Goal: Task Accomplishment & Management: Manage account settings

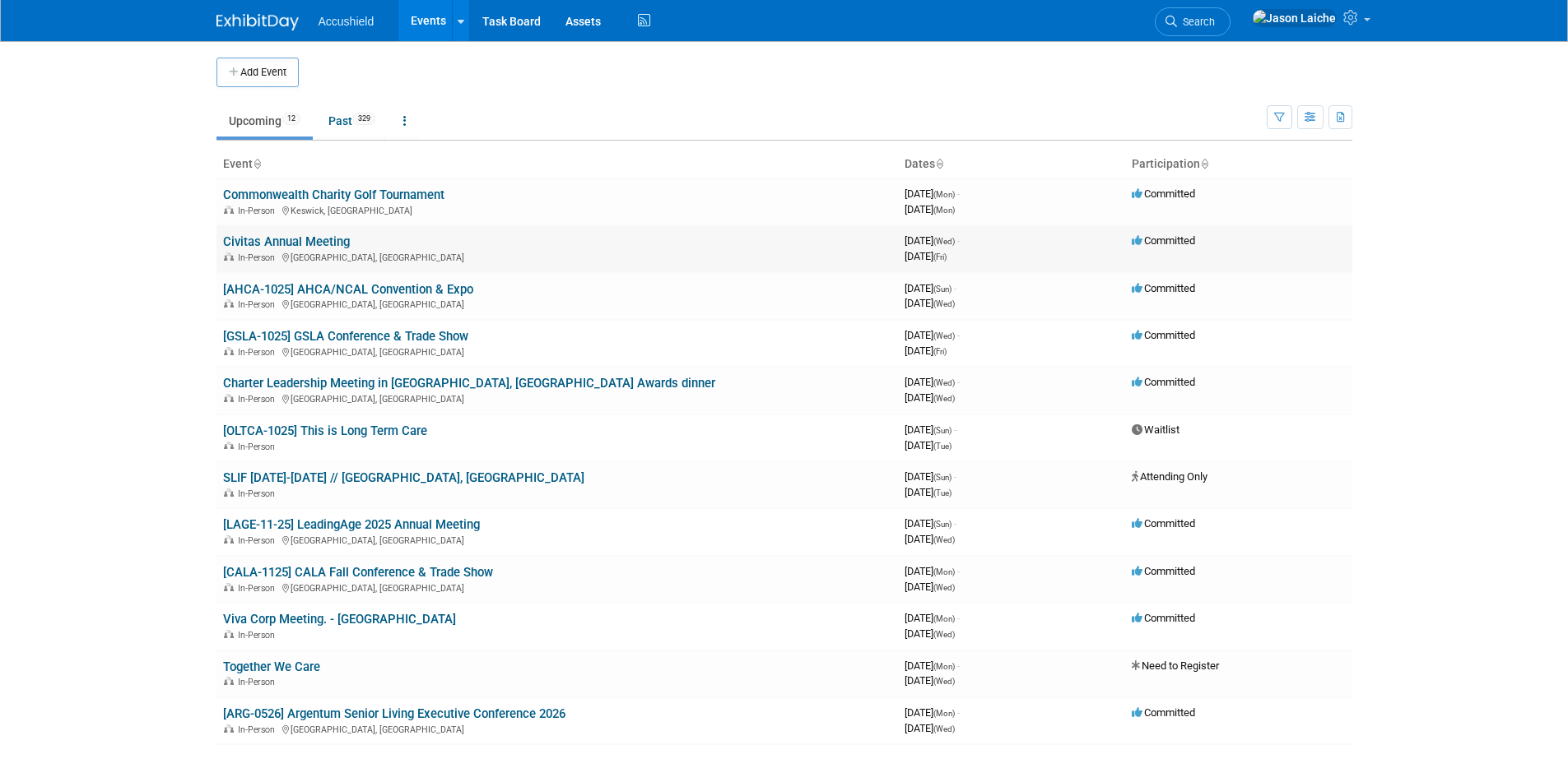
click at [331, 244] on link "Civitas Annual Meeting" at bounding box center [287, 242] width 127 height 15
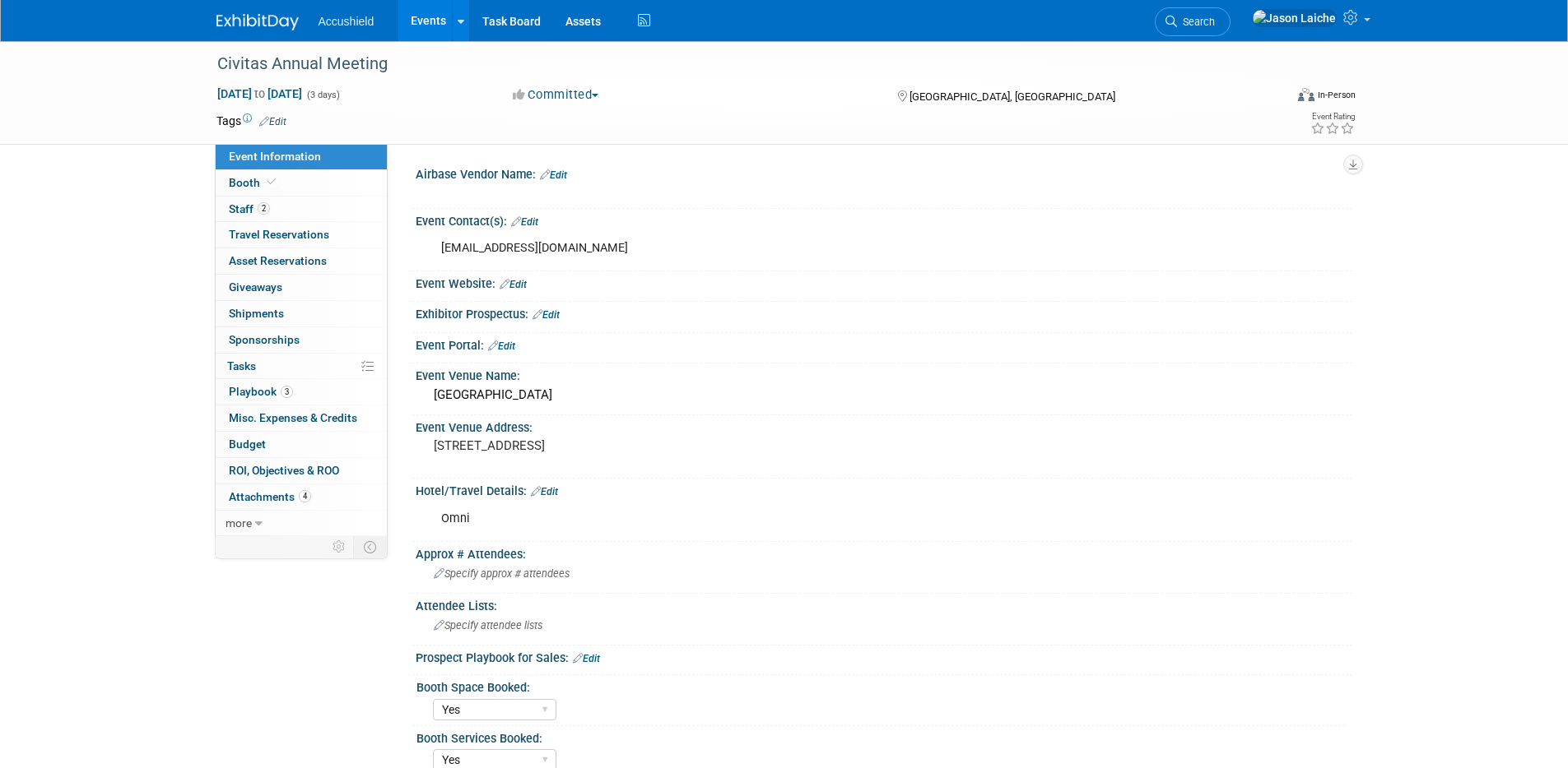
select select "Yes"
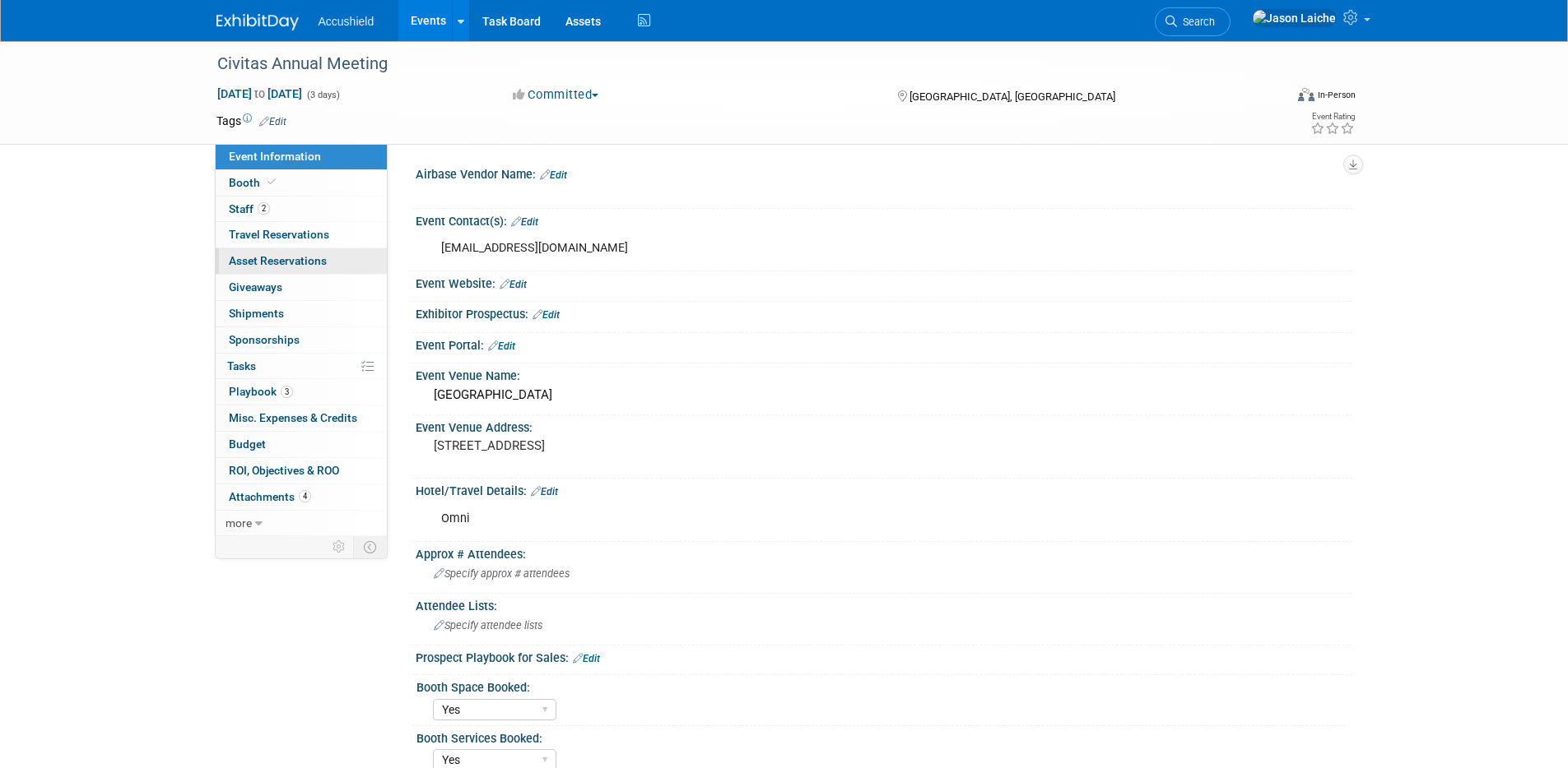
click at [313, 259] on span "Asset Reservations 0" at bounding box center [278, 261] width 98 height 14
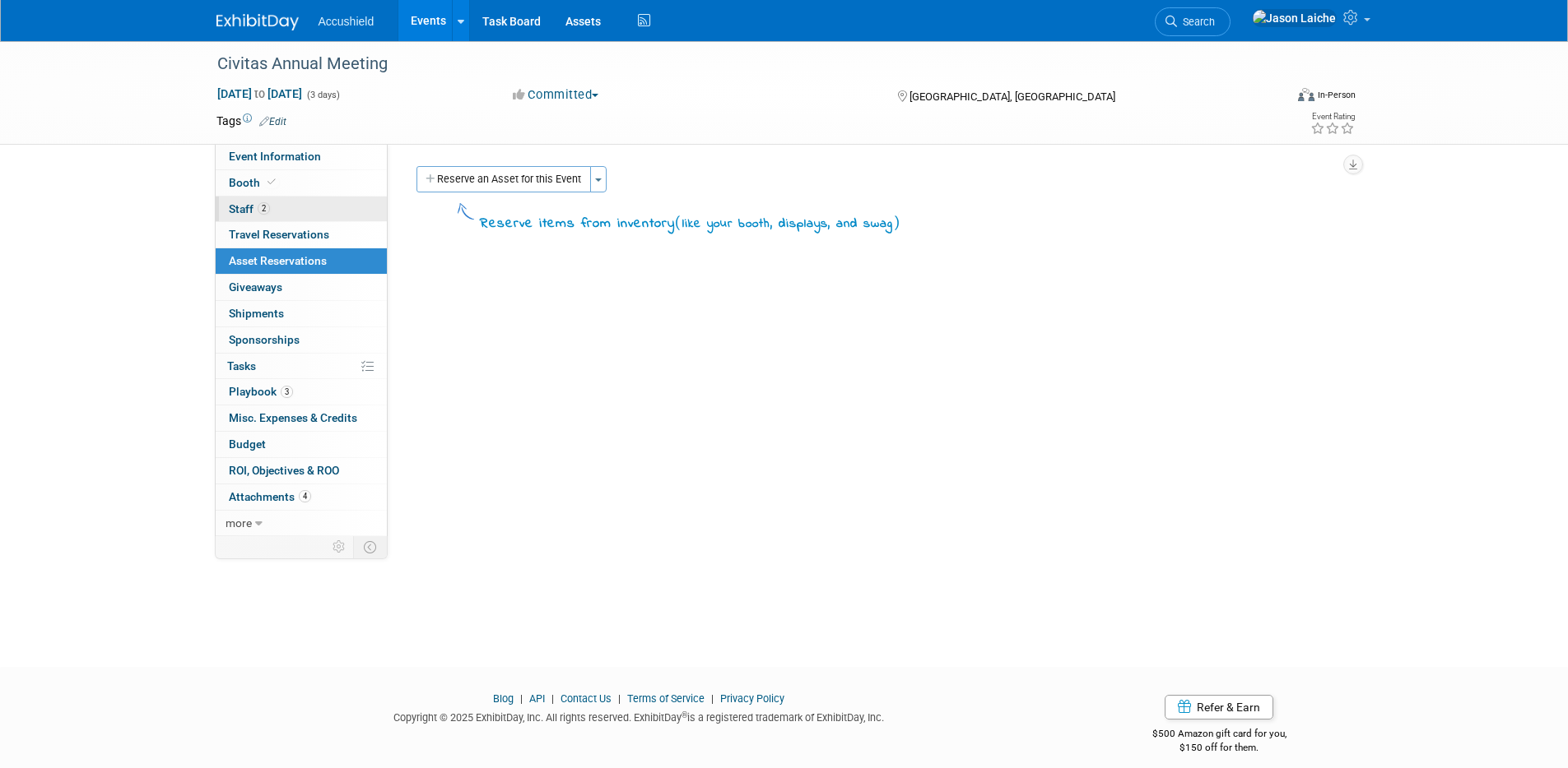
click at [300, 202] on link "2 Staff 2" at bounding box center [301, 209] width 171 height 25
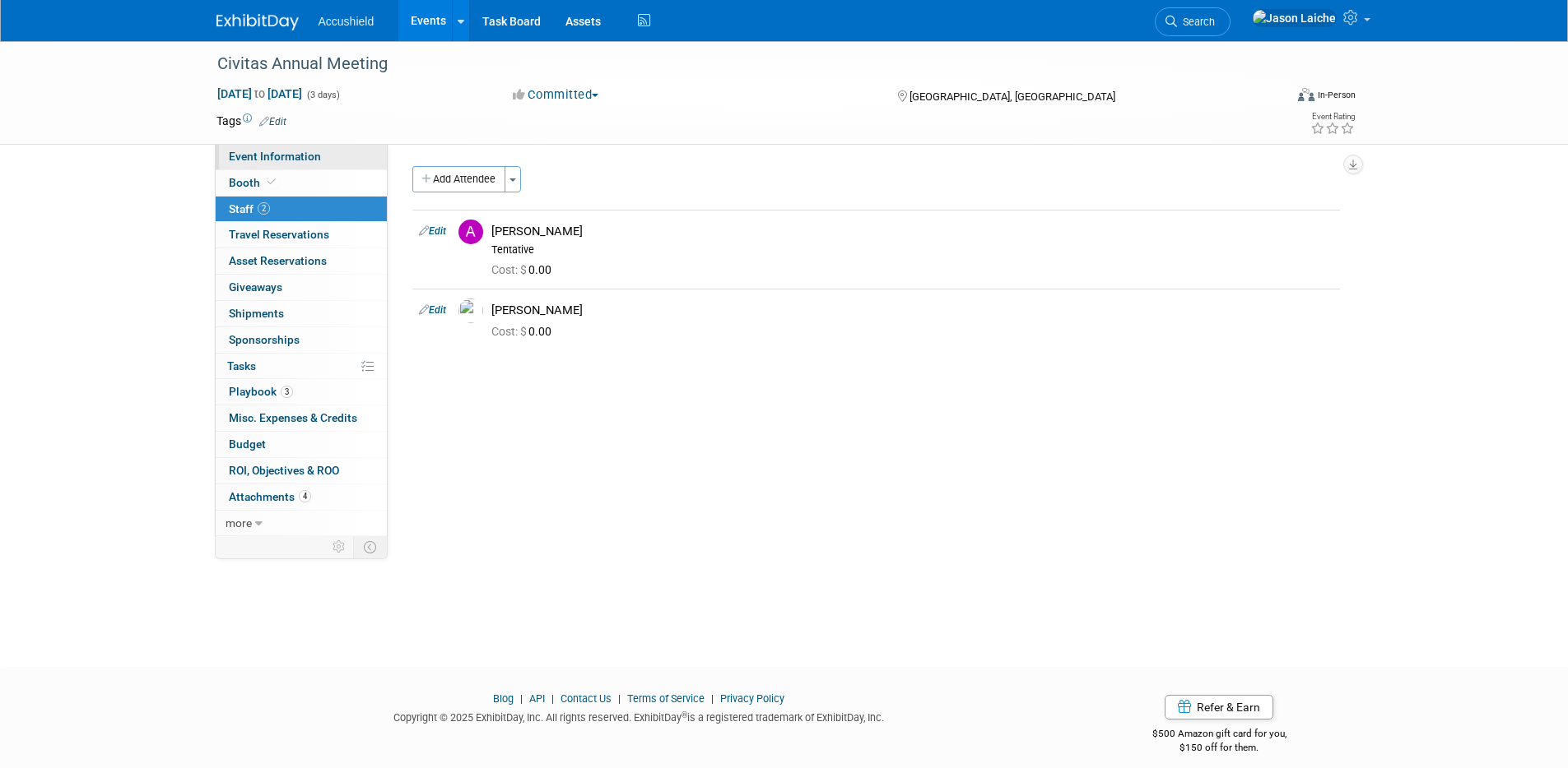
click at [307, 155] on span "Event Information" at bounding box center [274, 156] width 92 height 14
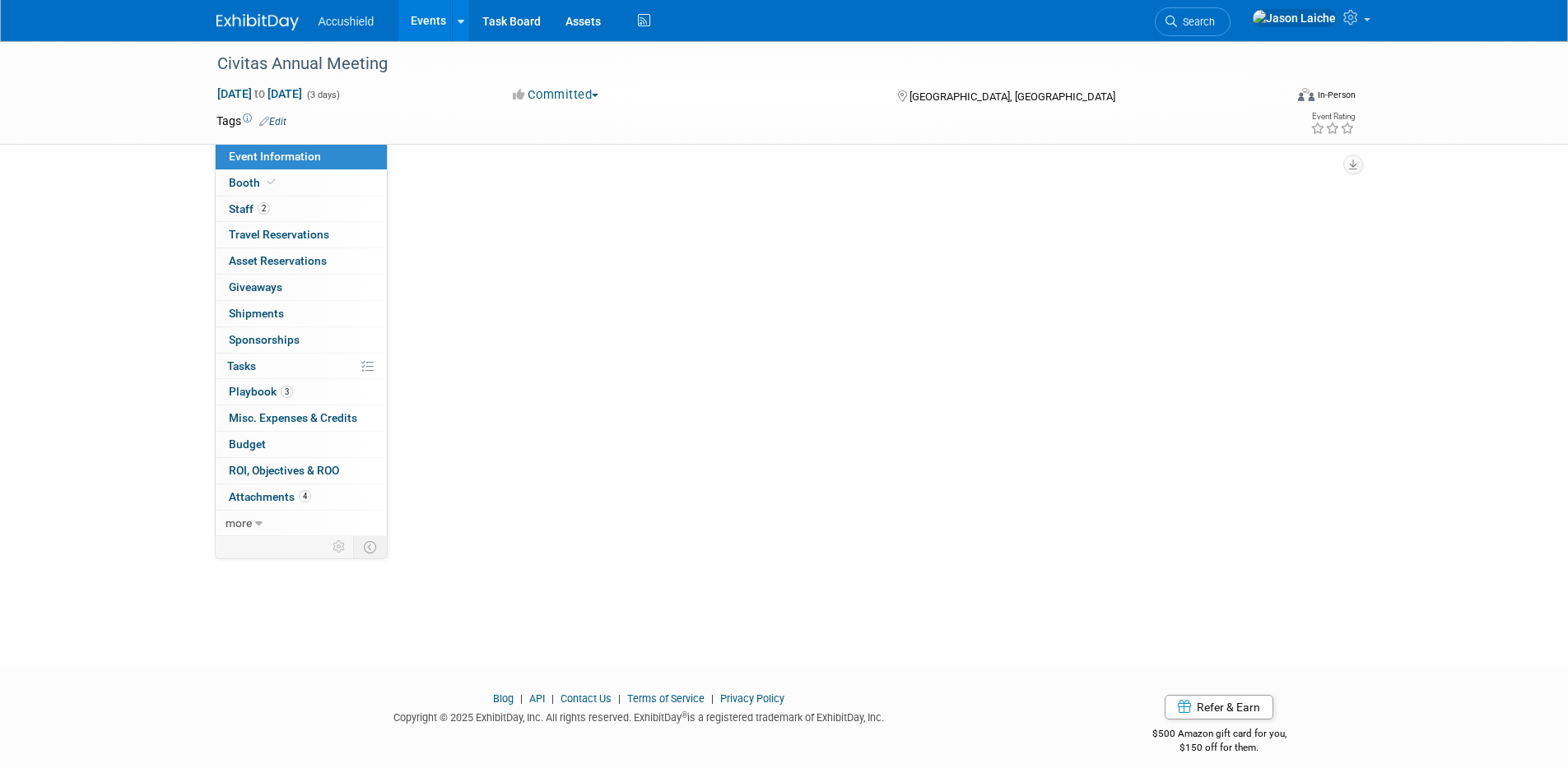
select select "Yes"
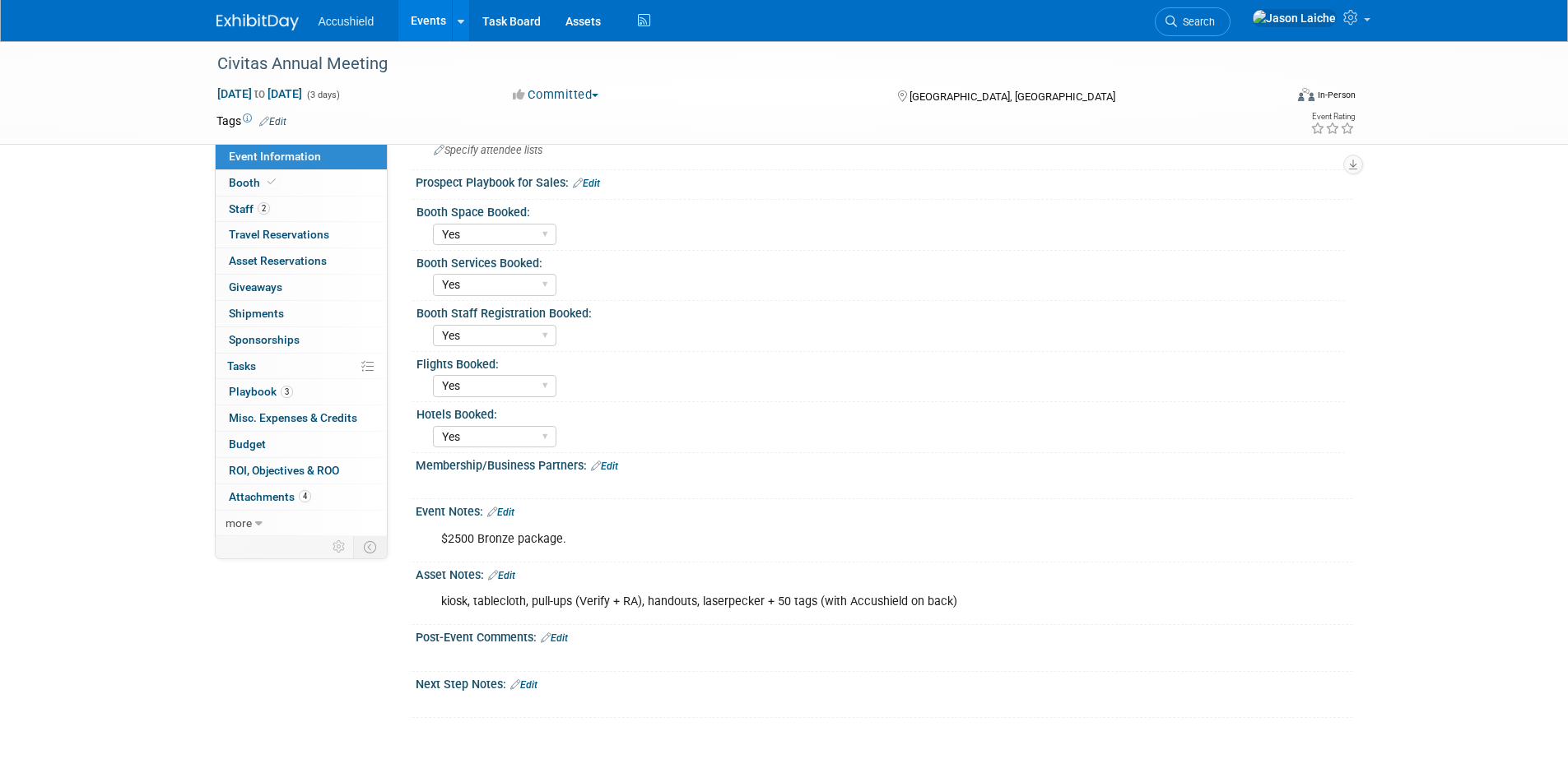
scroll to position [603, 0]
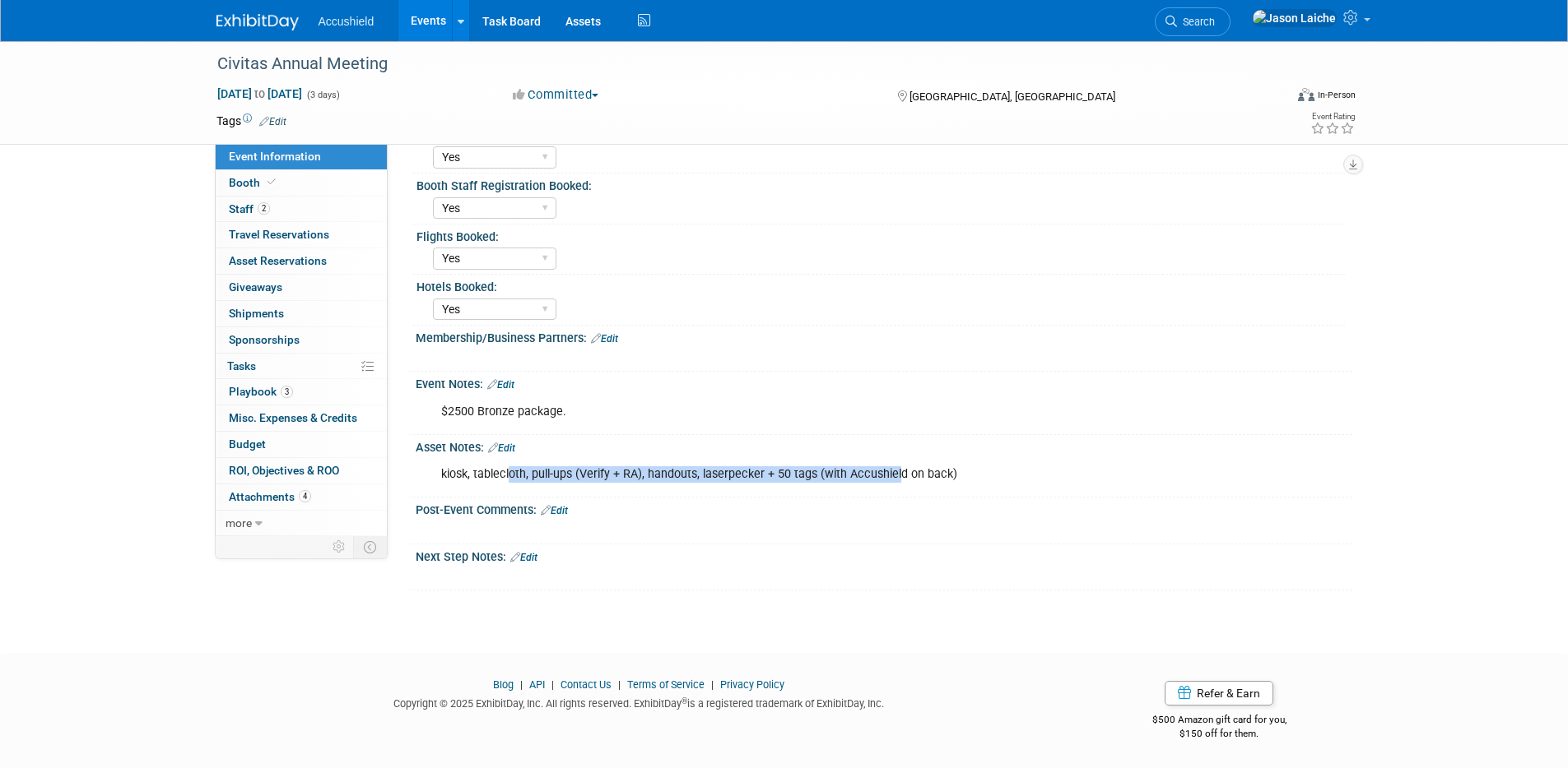
drag, startPoint x: 508, startPoint y: 474, endPoint x: 900, endPoint y: 467, distance: 392.1
click at [900, 467] on div "kiosk, tablecloth, pull-ups (Verify + RA), handouts, laserpecker + 50 tags (wit…" at bounding box center [801, 475] width 741 height 33
click at [988, 467] on div "kiosk, tablecloth, pull-ups (Verify + RA), handouts, laserpecker + 50 tags (wit…" at bounding box center [801, 475] width 741 height 33
click at [971, 468] on div "kiosk, tablecloth, pull-ups (Verify + RA), handouts, laserpecker + 50 tags (wit…" at bounding box center [801, 475] width 741 height 33
